Goal: Task Accomplishment & Management: Manage account settings

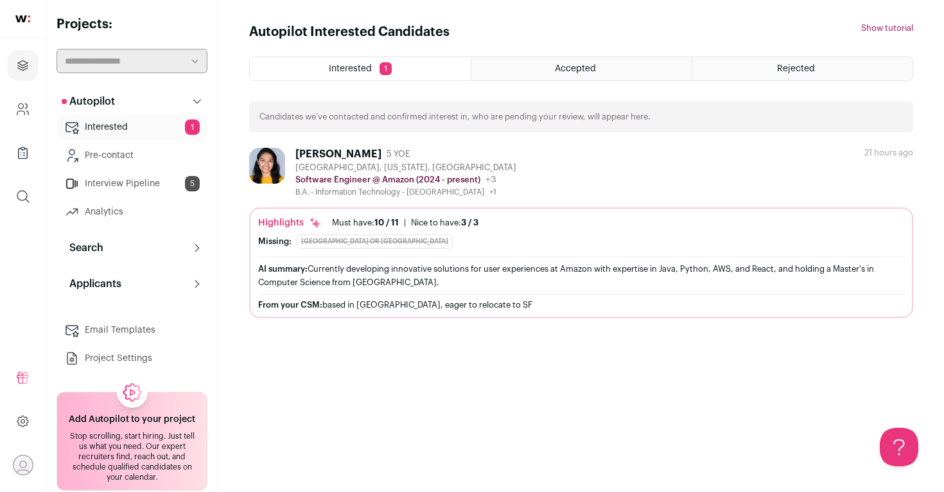
click at [158, 182] on link "Interview Pipeline 5" at bounding box center [132, 184] width 151 height 26
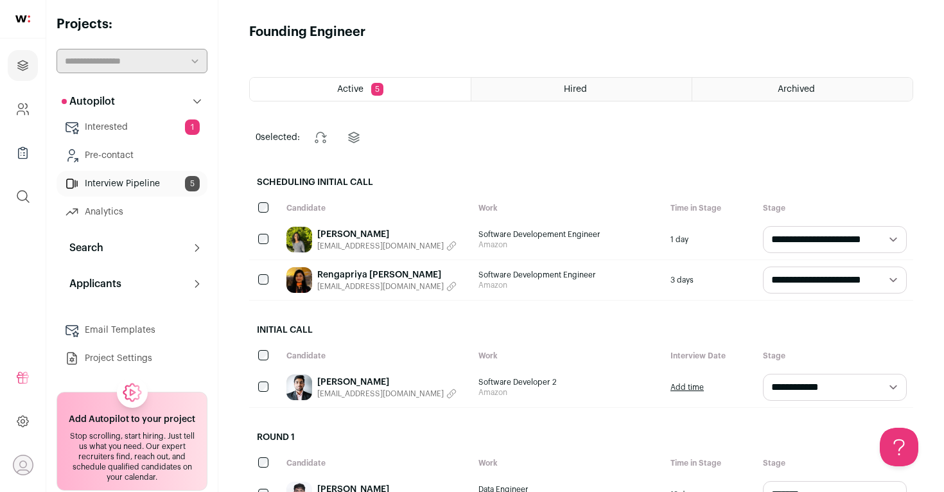
click at [850, 283] on select "**********" at bounding box center [835, 280] width 144 height 27
select select "**********"
click at [763, 267] on select "**********" at bounding box center [835, 280] width 144 height 27
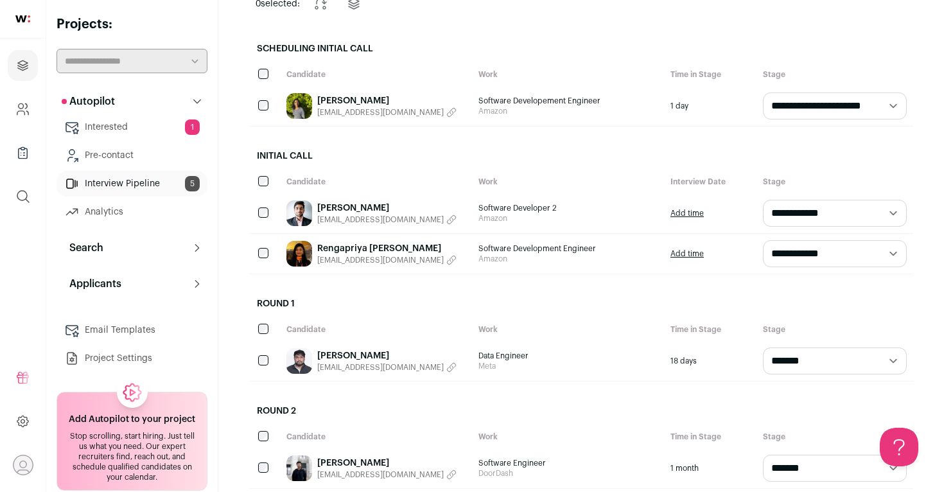
click at [334, 247] on link "Rengapriya Aravindan" at bounding box center [386, 248] width 139 height 13
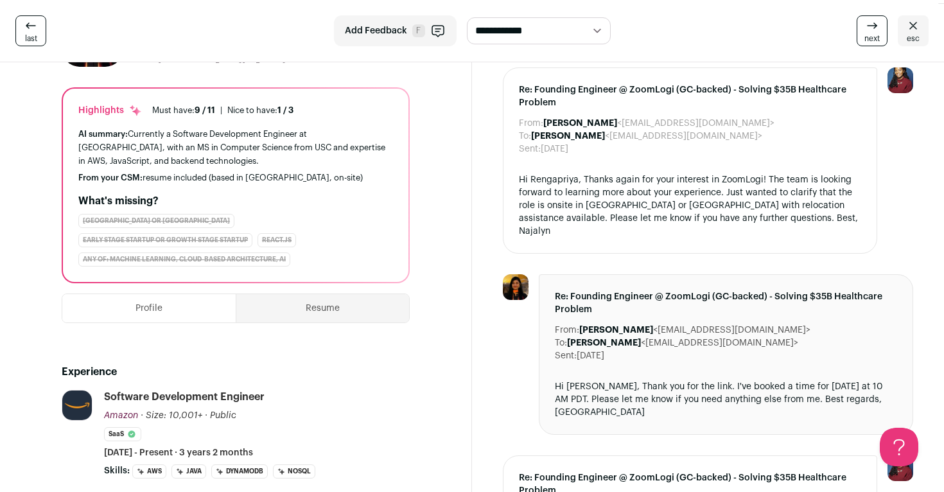
scroll to position [6, 0]
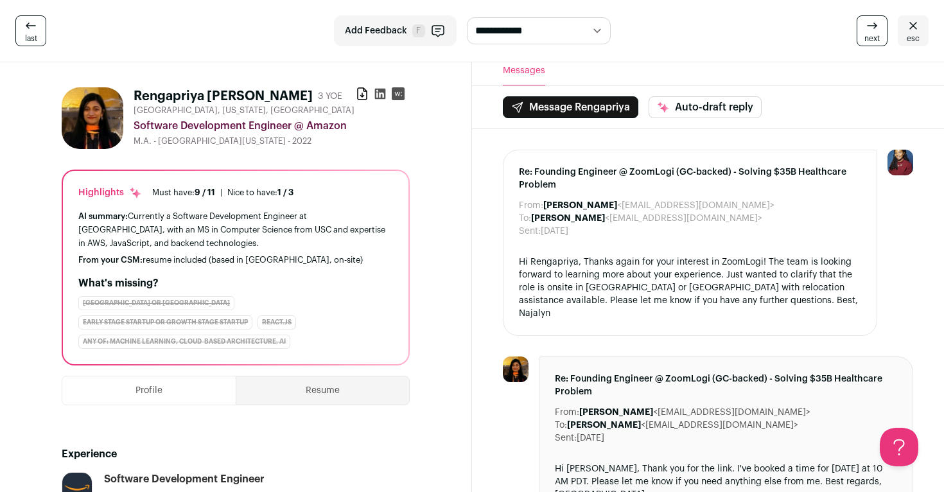
click at [379, 95] on icon at bounding box center [380, 93] width 13 height 13
click at [360, 96] on icon at bounding box center [362, 93] width 13 height 13
click at [914, 30] on icon at bounding box center [912, 25] width 15 height 15
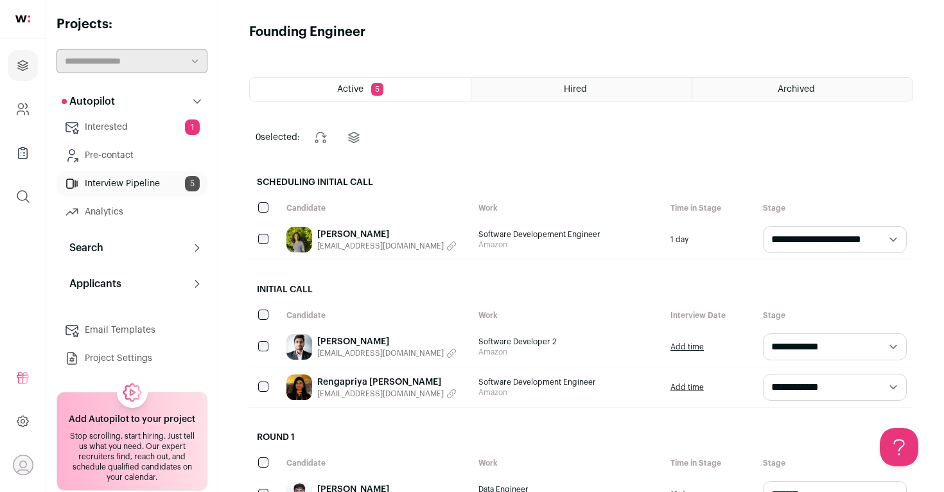
click at [143, 131] on link "Interested 1" at bounding box center [132, 127] width 151 height 26
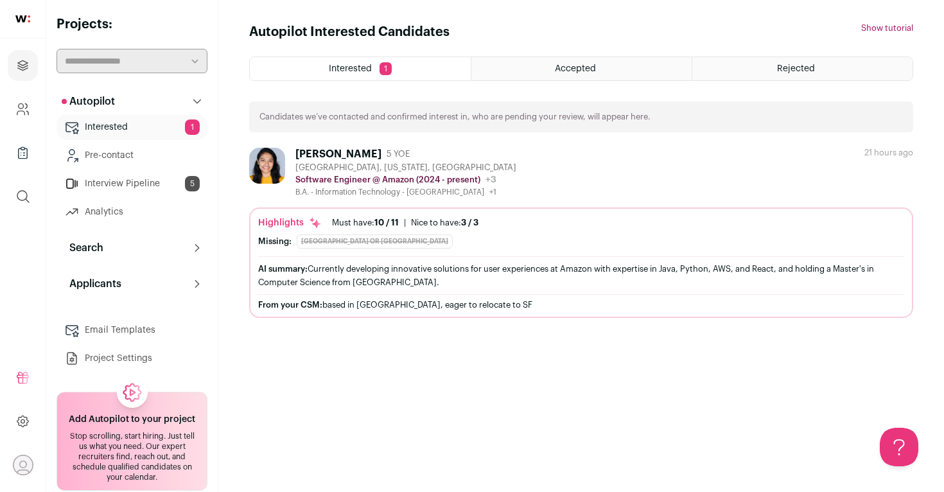
click at [407, 152] on div "Shreya Choure 5 YOE" at bounding box center [405, 154] width 221 height 13
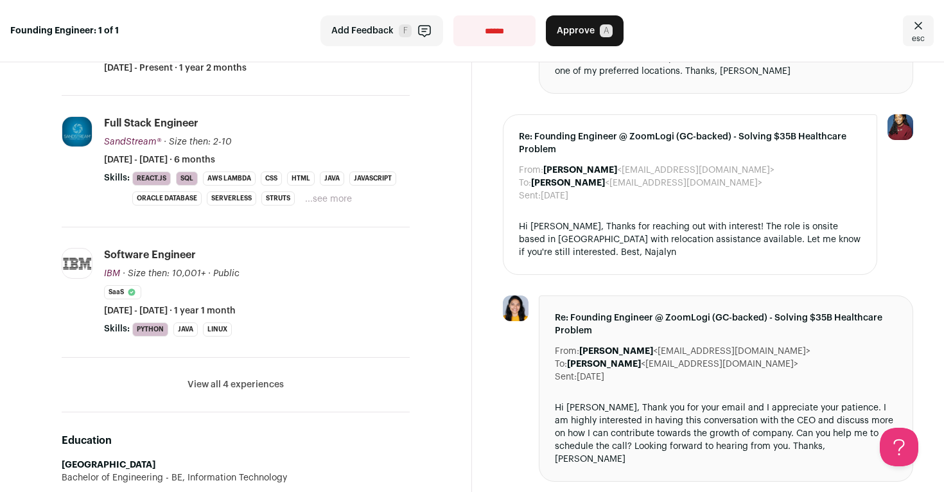
scroll to position [416, 0]
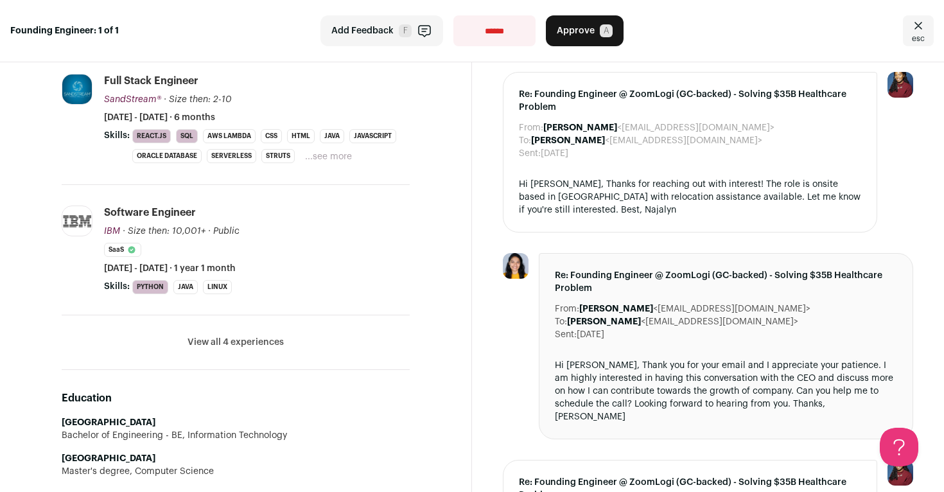
click at [261, 349] on li "View all 4 experiences View less" at bounding box center [236, 342] width 348 height 55
click at [261, 344] on button "View all 4 experiences" at bounding box center [236, 342] width 96 height 13
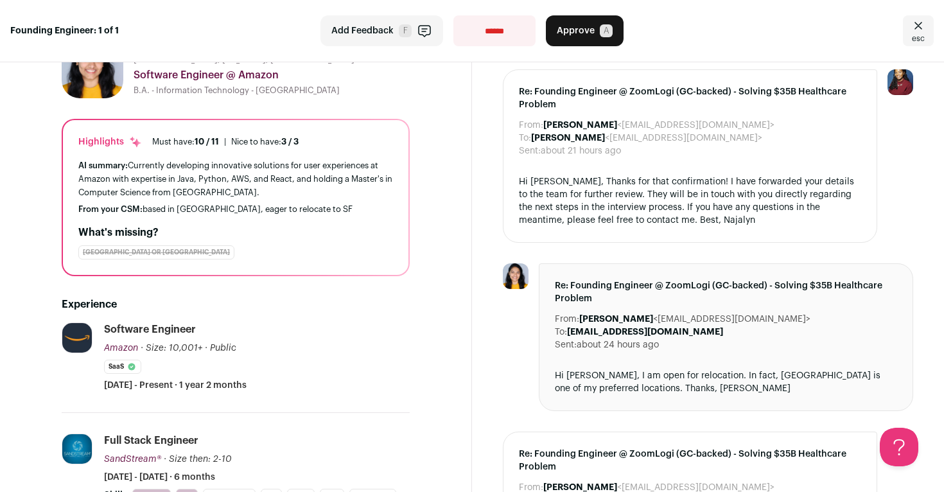
scroll to position [0, 0]
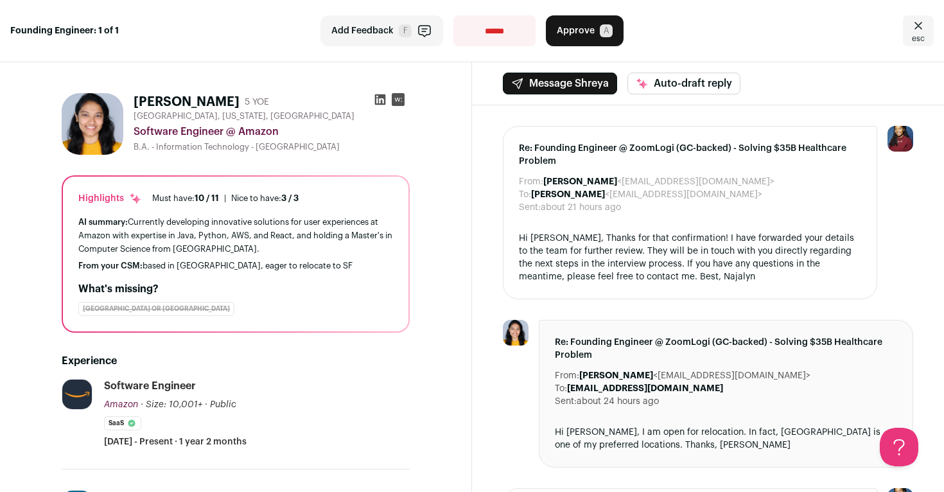
click at [379, 98] on icon at bounding box center [380, 99] width 13 height 13
click at [913, 35] on span "esc" at bounding box center [918, 38] width 13 height 10
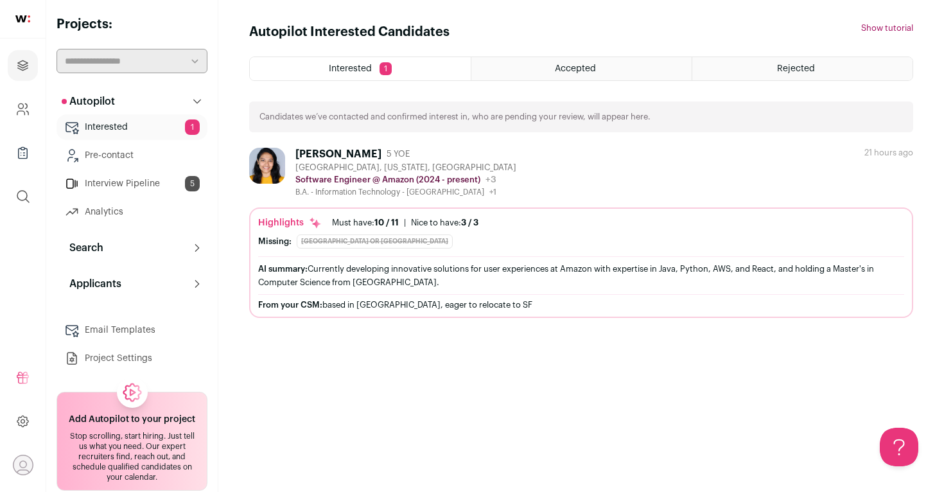
click at [344, 156] on div "[PERSON_NAME]" at bounding box center [338, 154] width 86 height 13
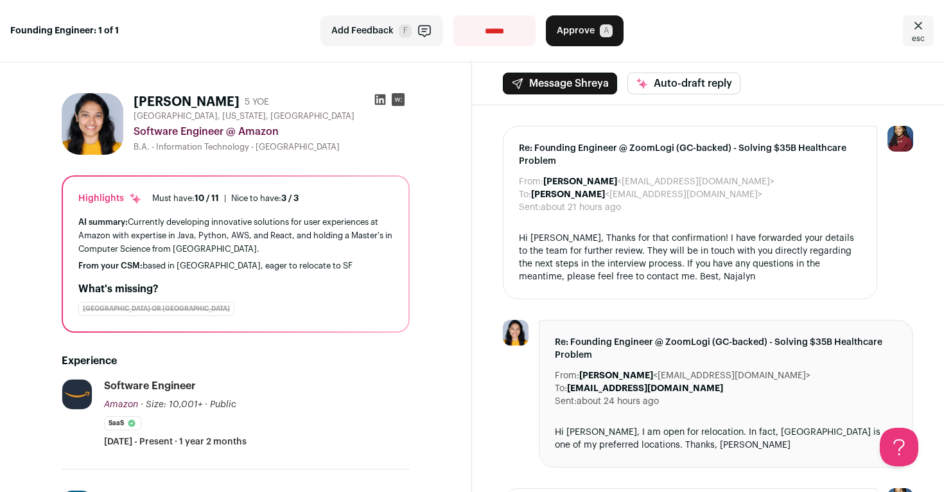
click at [381, 103] on icon at bounding box center [380, 99] width 11 height 11
click at [922, 26] on icon "Close" at bounding box center [918, 25] width 15 height 15
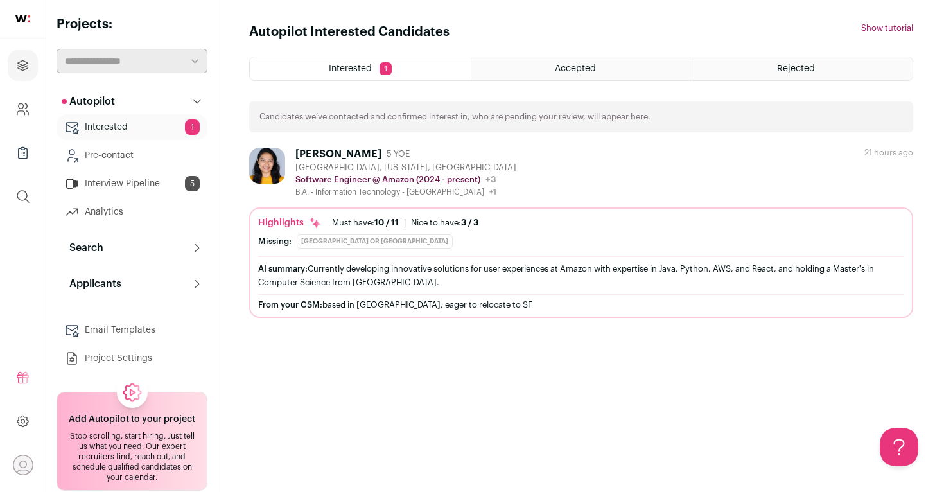
click at [122, 190] on link "Interview Pipeline 5" at bounding box center [132, 184] width 151 height 26
